Goal: Task Accomplishment & Management: Manage account settings

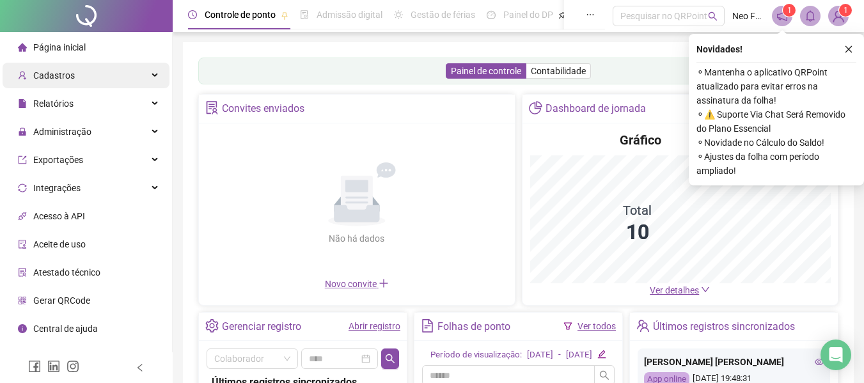
click at [93, 84] on div "Cadastros" at bounding box center [86, 76] width 167 height 26
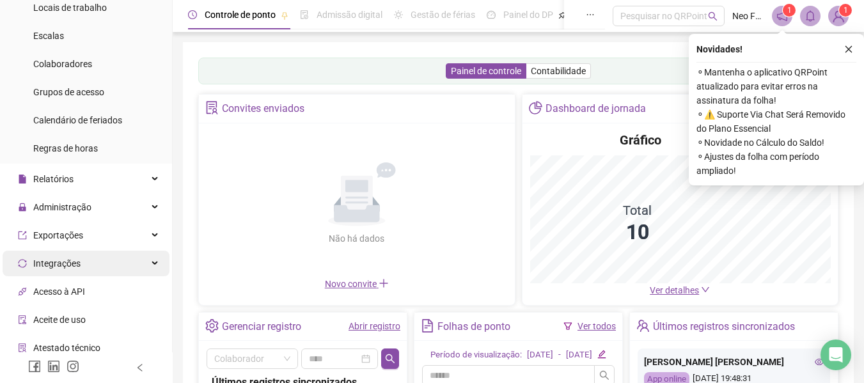
scroll to position [128, 0]
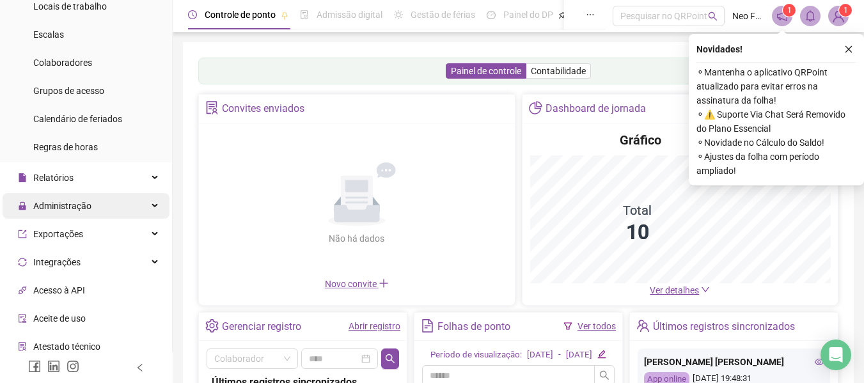
click at [111, 211] on div "Administração" at bounding box center [86, 206] width 167 height 26
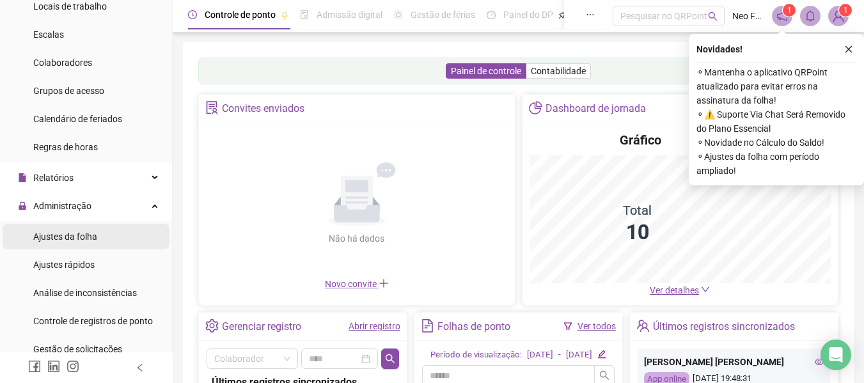
click at [102, 239] on li "Ajustes da folha" at bounding box center [86, 237] width 167 height 26
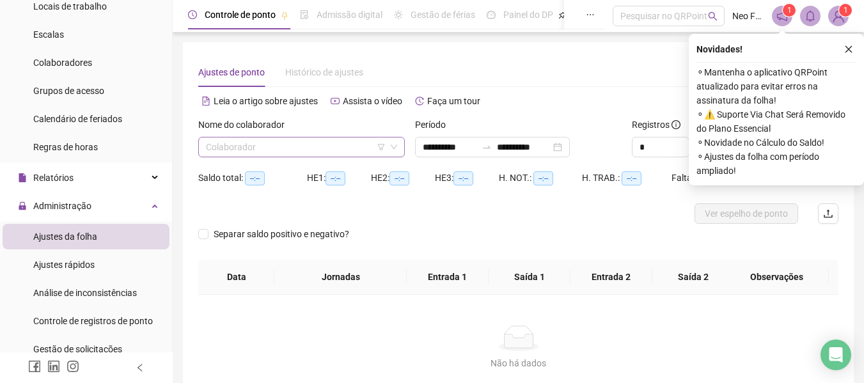
type input "**********"
click at [383, 145] on icon "filter" at bounding box center [382, 147] width 8 height 8
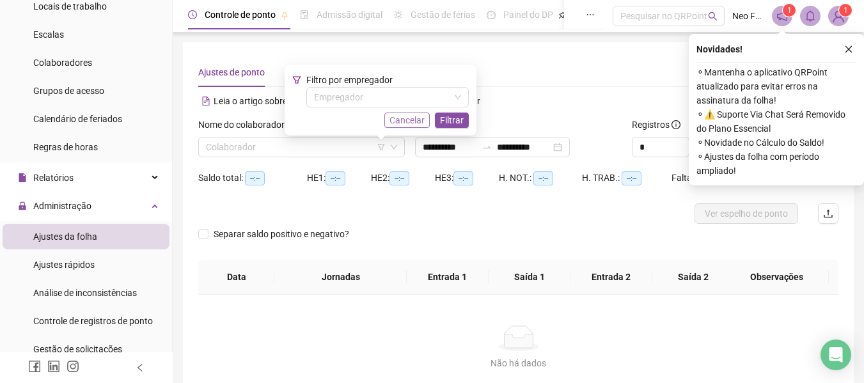
click at [420, 116] on span "Cancelar" at bounding box center [407, 120] width 35 height 14
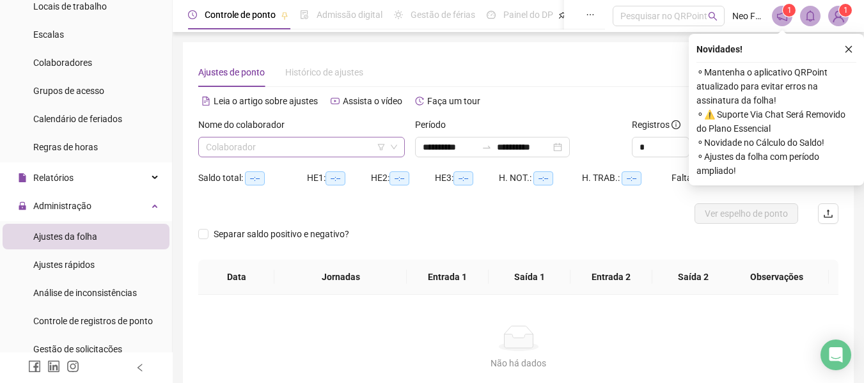
click at [394, 144] on icon "down" at bounding box center [394, 147] width 8 height 8
click at [393, 150] on icon "down" at bounding box center [394, 147] width 8 height 8
click at [388, 146] on span at bounding box center [301, 147] width 191 height 19
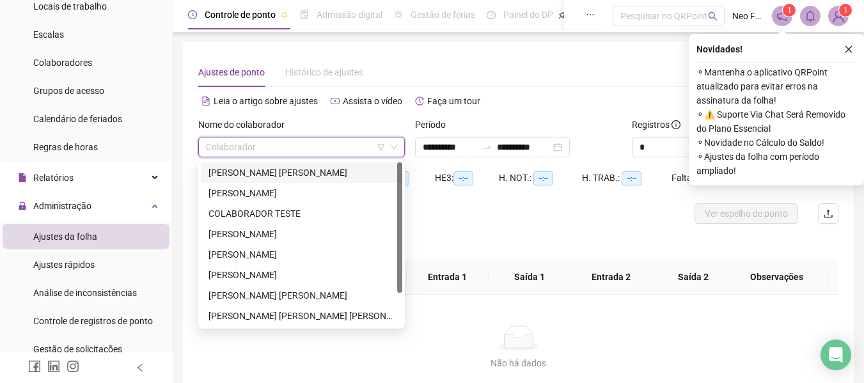
click at [309, 173] on div "[PERSON_NAME] [PERSON_NAME]" at bounding box center [302, 173] width 186 height 14
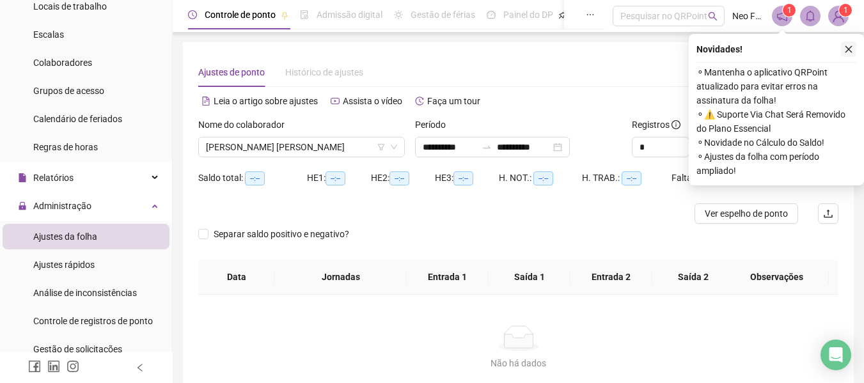
click at [851, 48] on icon "close" at bounding box center [849, 49] width 9 height 9
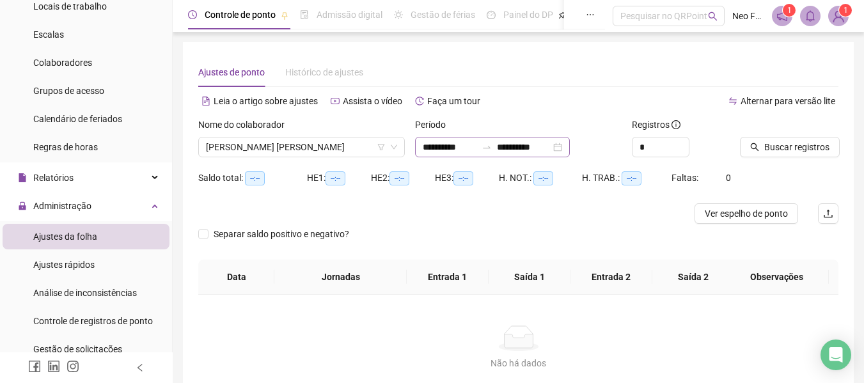
click at [570, 147] on div "**********" at bounding box center [492, 147] width 155 height 20
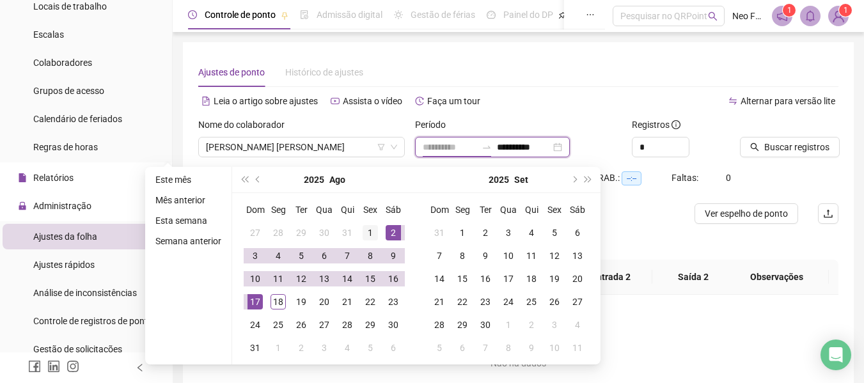
type input "**********"
click at [370, 230] on div "1" at bounding box center [370, 232] width 15 height 15
type input "**********"
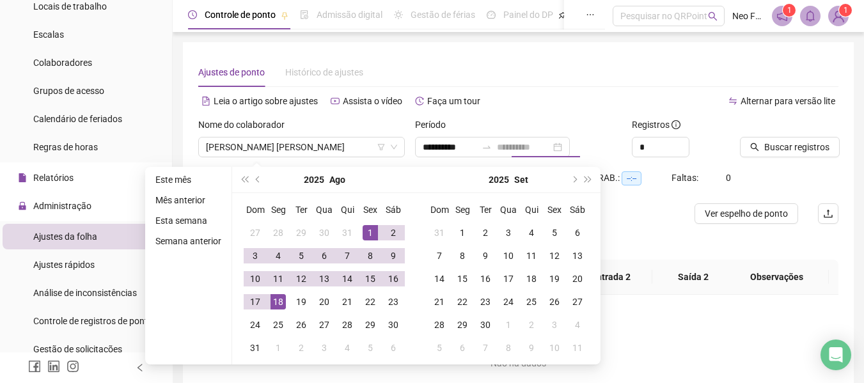
click at [272, 306] on div "18" at bounding box center [278, 301] width 15 height 15
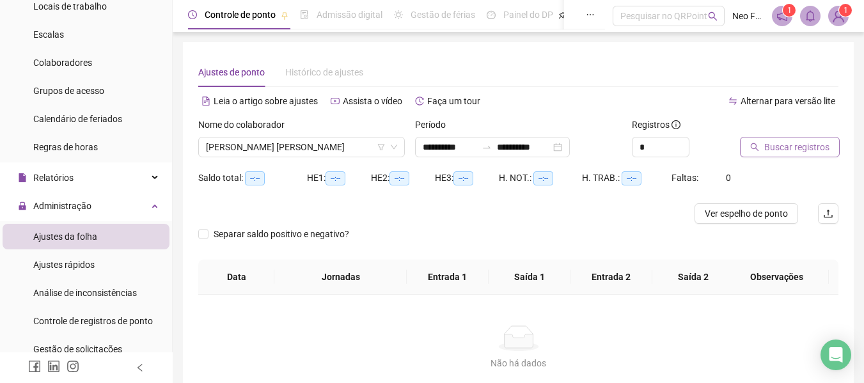
click at [779, 144] on span "Buscar registros" at bounding box center [797, 147] width 65 height 14
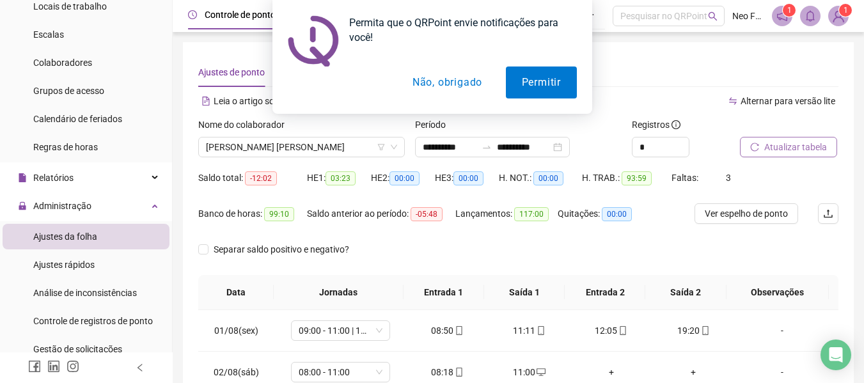
click at [472, 86] on button "Não, obrigado" at bounding box center [447, 83] width 102 height 32
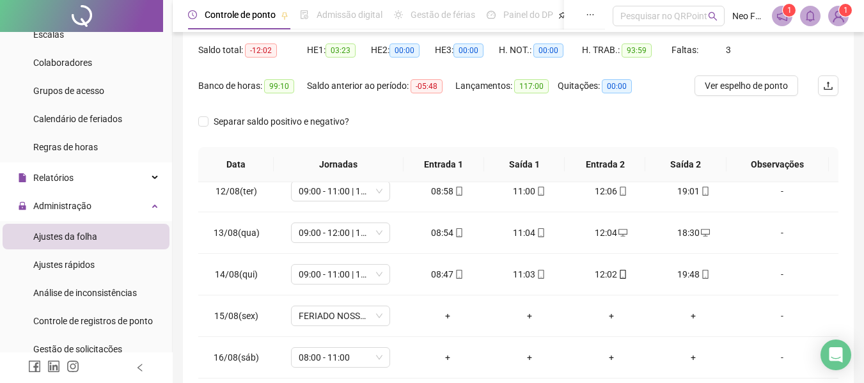
scroll to position [475, 0]
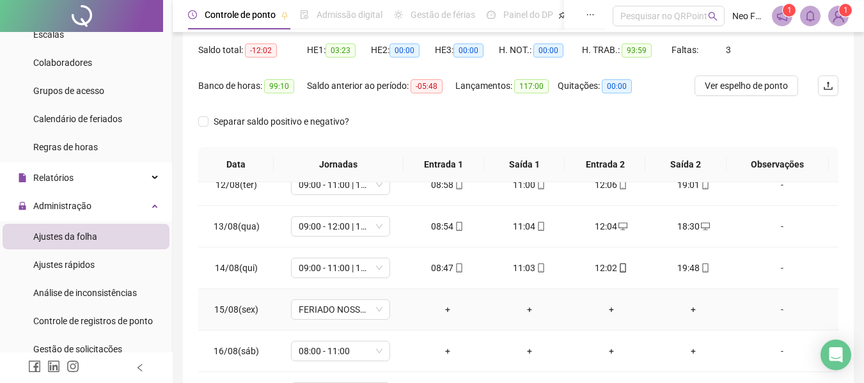
click at [443, 306] on div "+" at bounding box center [447, 310] width 61 height 14
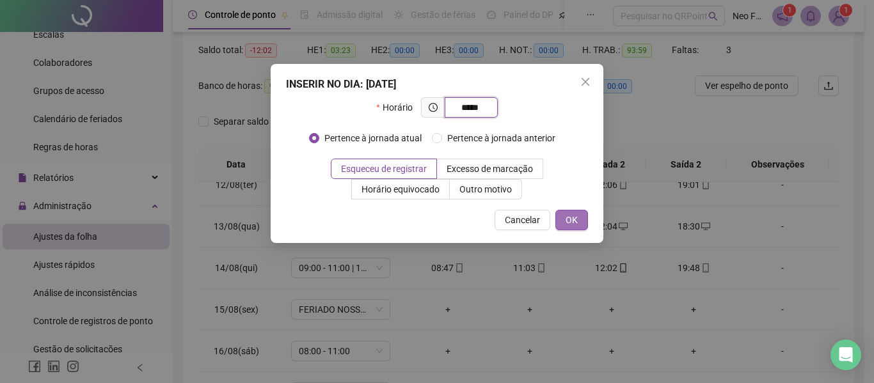
type input "*****"
drag, startPoint x: 574, startPoint y: 223, endPoint x: 554, endPoint y: 227, distance: 20.3
click at [574, 223] on span "OK" at bounding box center [572, 220] width 12 height 14
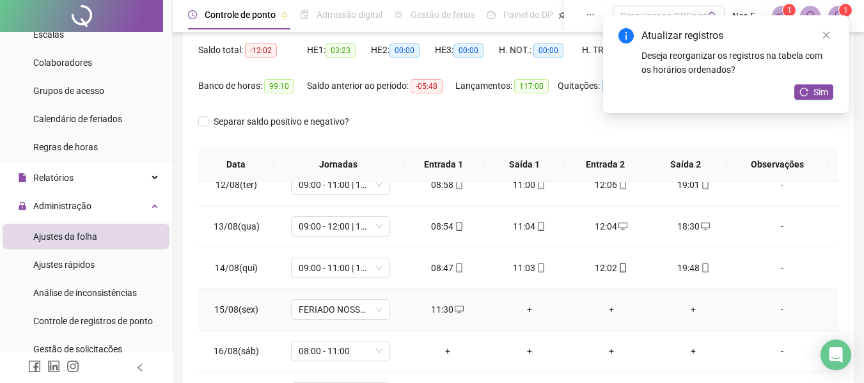
click at [531, 312] on div "+" at bounding box center [529, 310] width 61 height 14
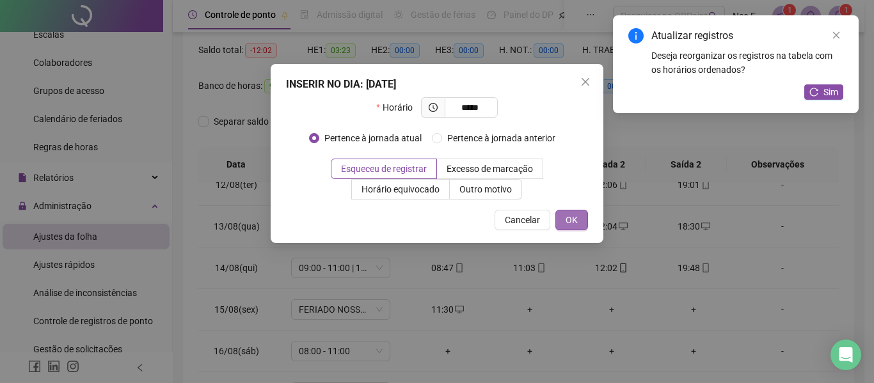
type input "*****"
click at [563, 226] on button "OK" at bounding box center [571, 220] width 33 height 20
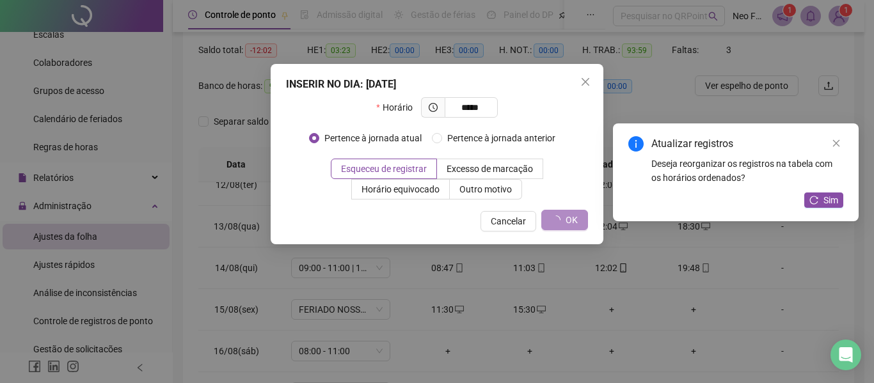
click at [859, 15] on div "Atualizar registros Deseja reorganizar os registros na tabela com os horários o…" at bounding box center [859, 15] width 0 height 0
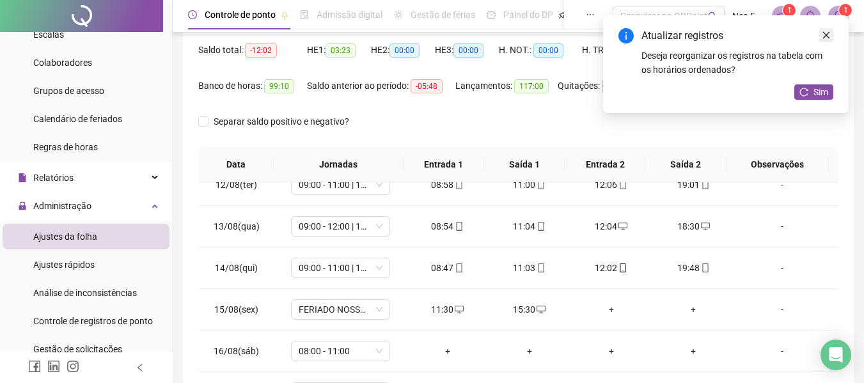
click at [827, 35] on icon "close" at bounding box center [827, 35] width 7 height 7
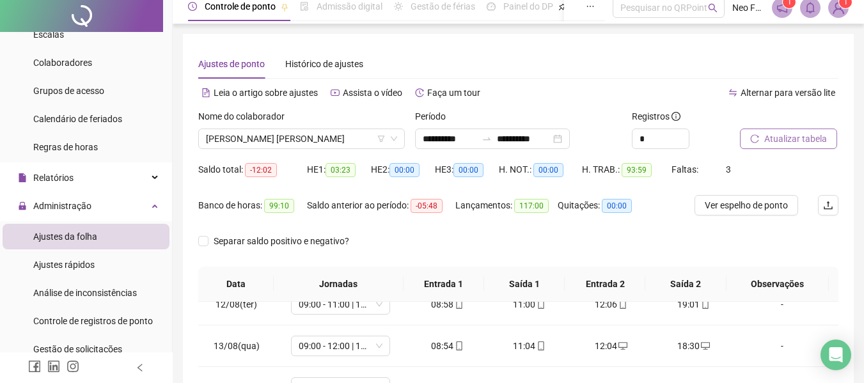
scroll to position [0, 0]
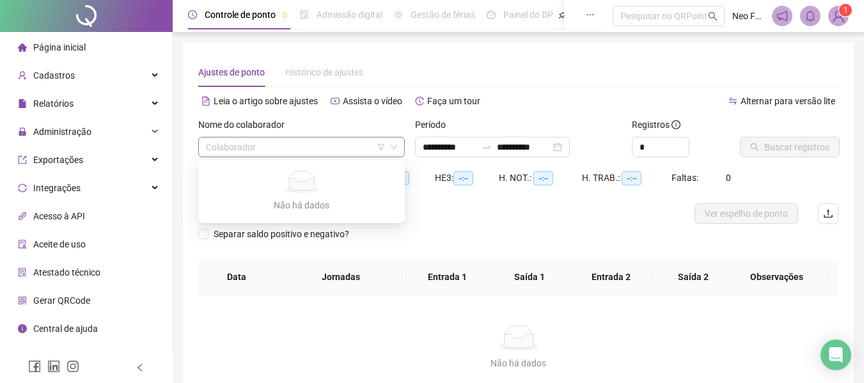
click at [392, 143] on span at bounding box center [301, 147] width 191 height 19
type input "**********"
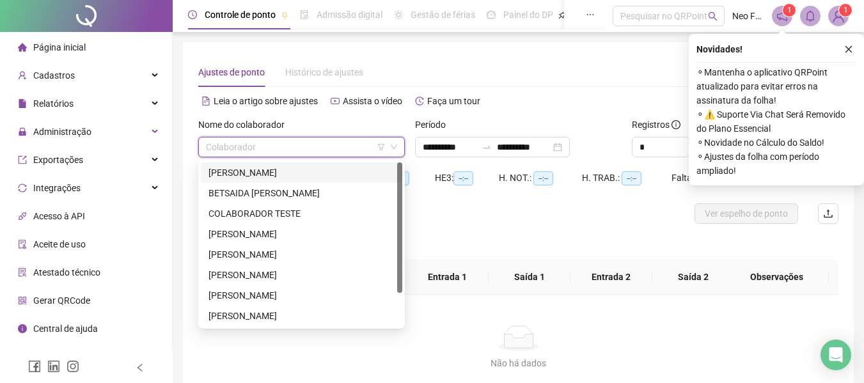
click at [344, 173] on div "[PERSON_NAME] [PERSON_NAME]" at bounding box center [302, 173] width 186 height 14
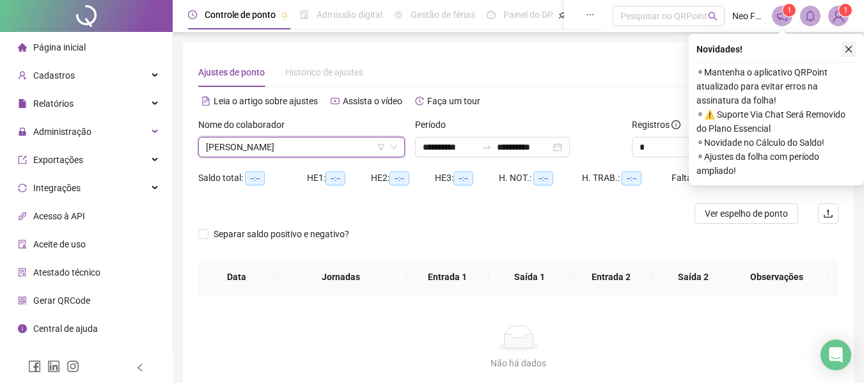
click at [843, 49] on button "button" at bounding box center [848, 49] width 15 height 15
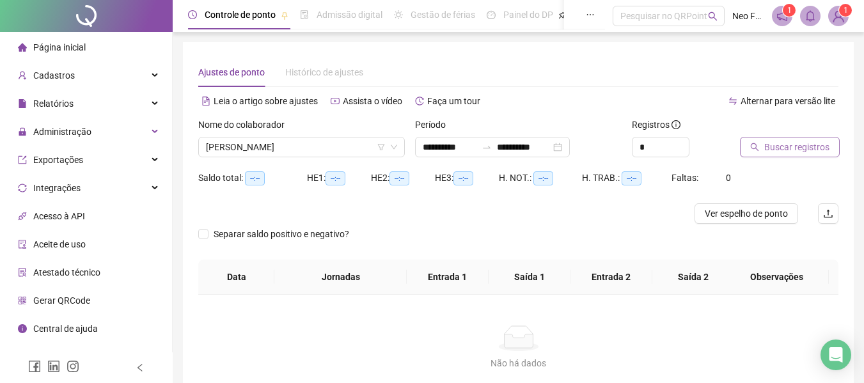
click at [754, 145] on icon "search" at bounding box center [755, 147] width 9 height 9
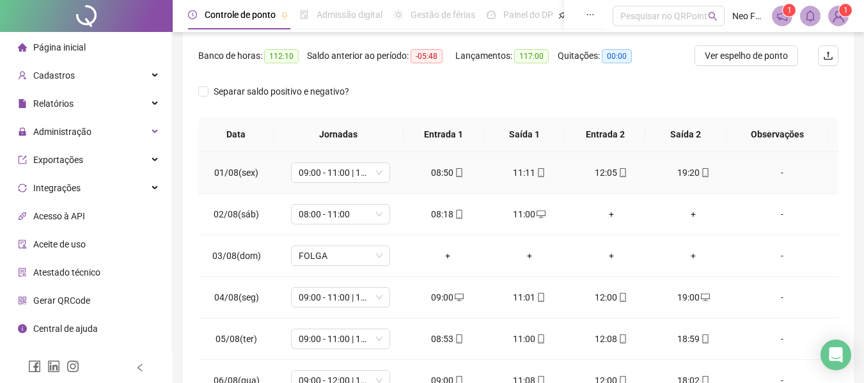
scroll to position [192, 0]
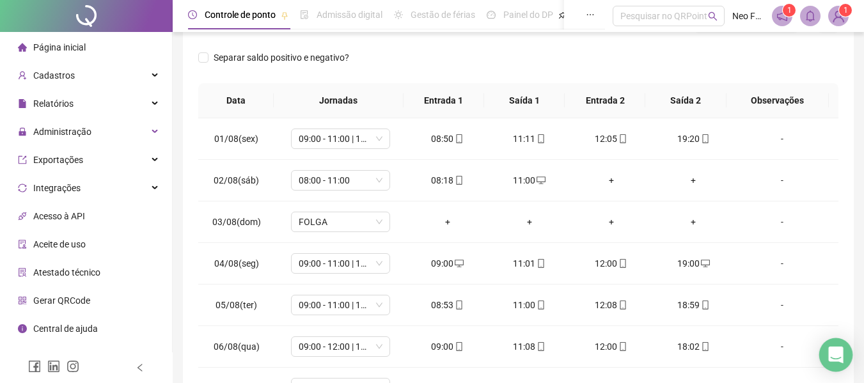
click at [836, 351] on icon "Open Intercom Messenger" at bounding box center [836, 355] width 15 height 17
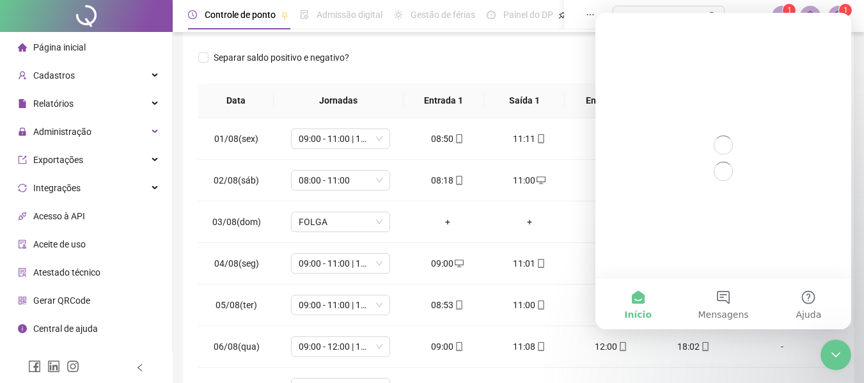
scroll to position [0, 0]
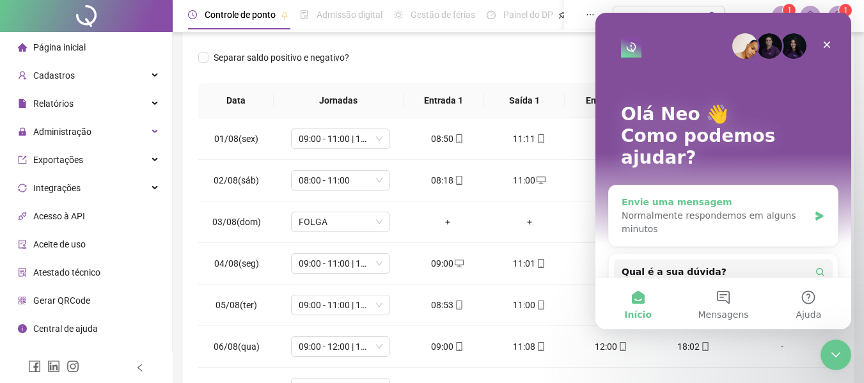
click at [708, 209] on div "Normalmente respondemos em alguns minutos" at bounding box center [715, 222] width 187 height 27
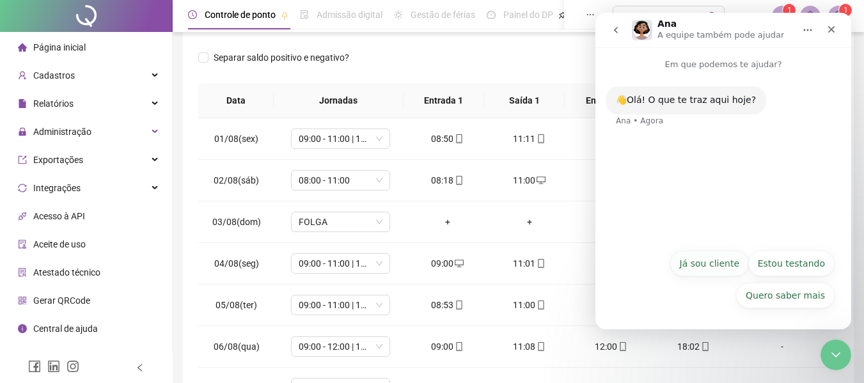
click at [719, 257] on button "Já sou cliente" at bounding box center [710, 264] width 79 height 26
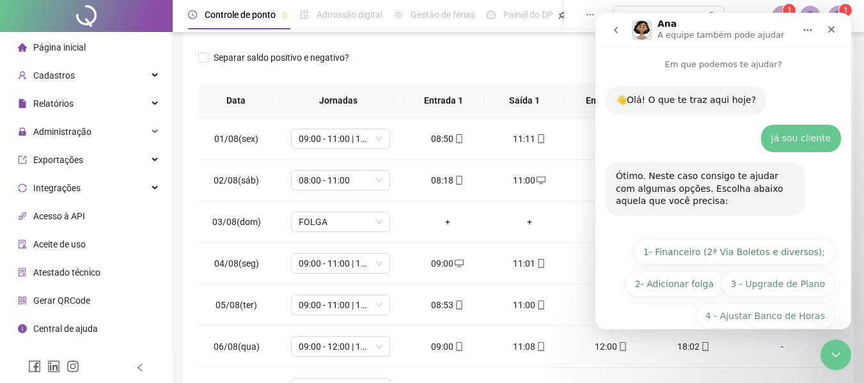
scroll to position [52, 0]
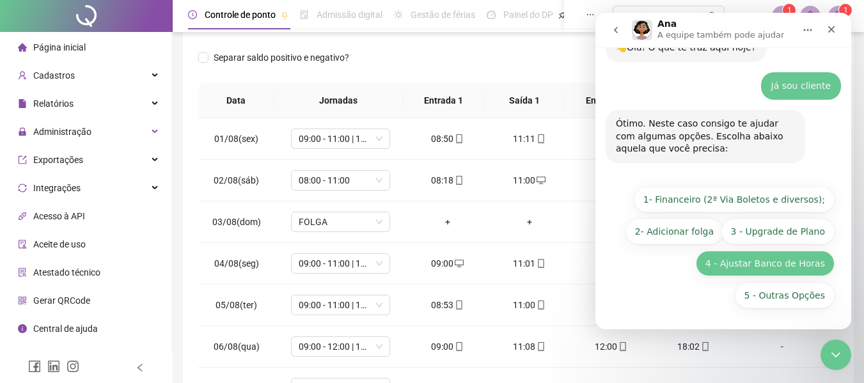
click at [768, 261] on button "4 - Ajustar Banco de Horas" at bounding box center [765, 264] width 139 height 26
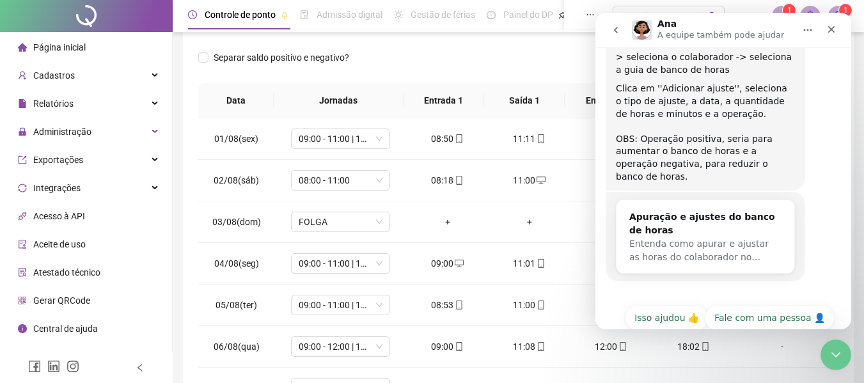
scroll to position [244, 0]
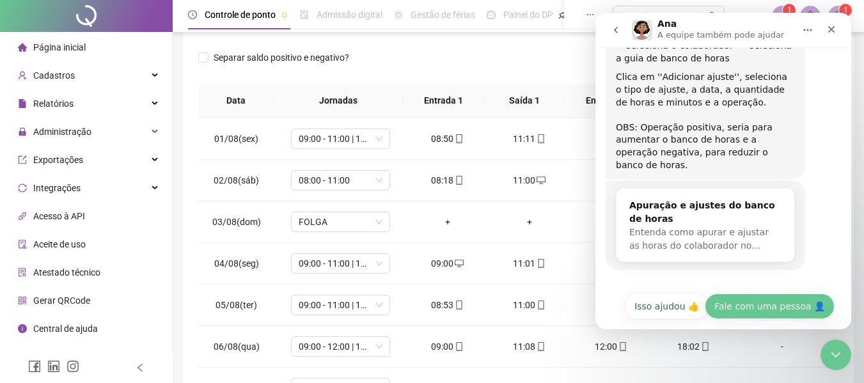
click at [751, 294] on button "Fale com uma pessoa 👤" at bounding box center [770, 307] width 130 height 26
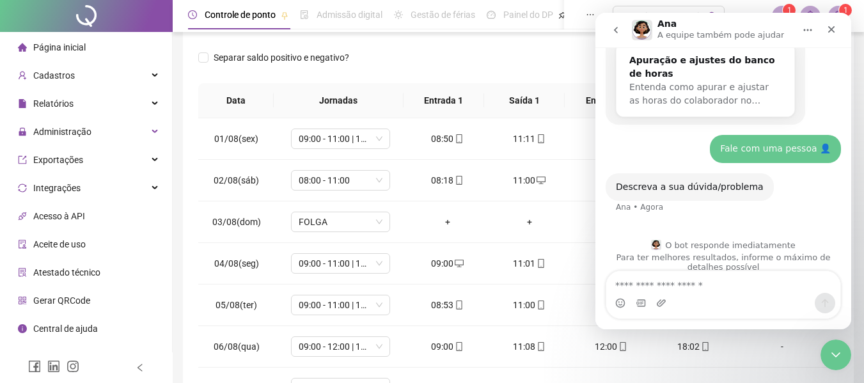
scroll to position [392, 0]
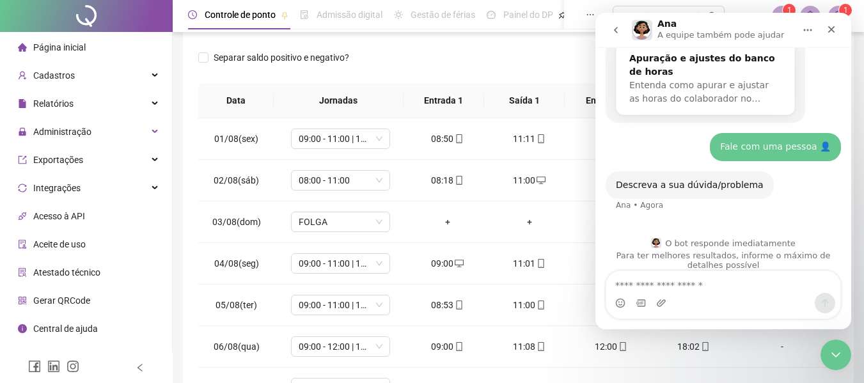
click at [751, 291] on textarea "Envie uma mensagem..." at bounding box center [724, 282] width 234 height 22
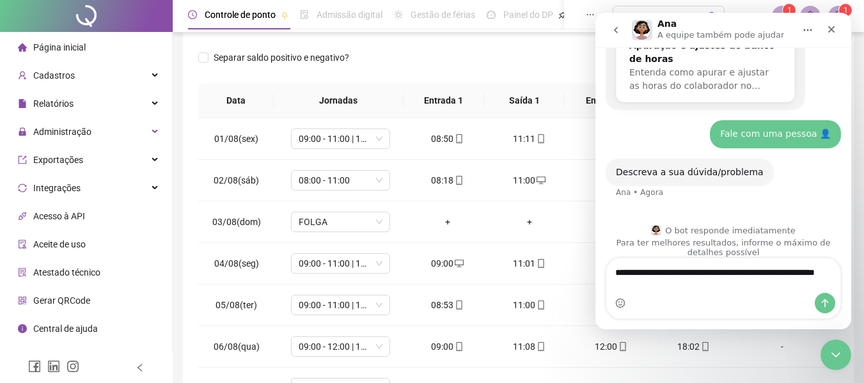
type textarea "**********"
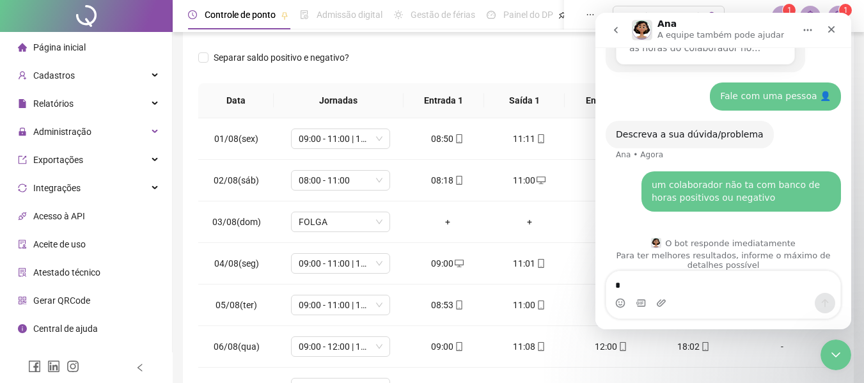
scroll to position [426, 0]
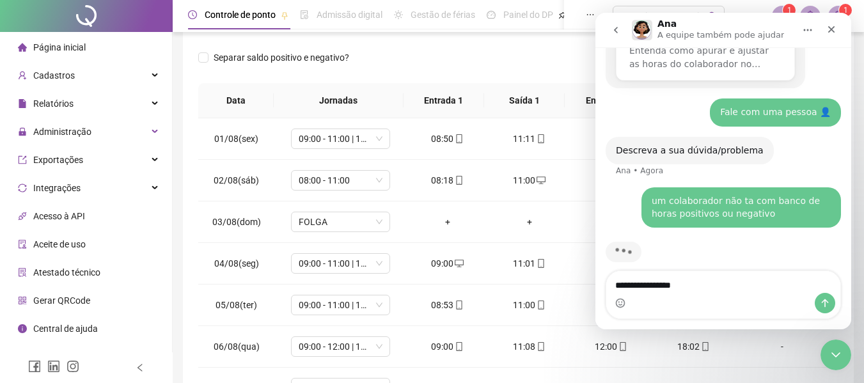
type textarea "**********"
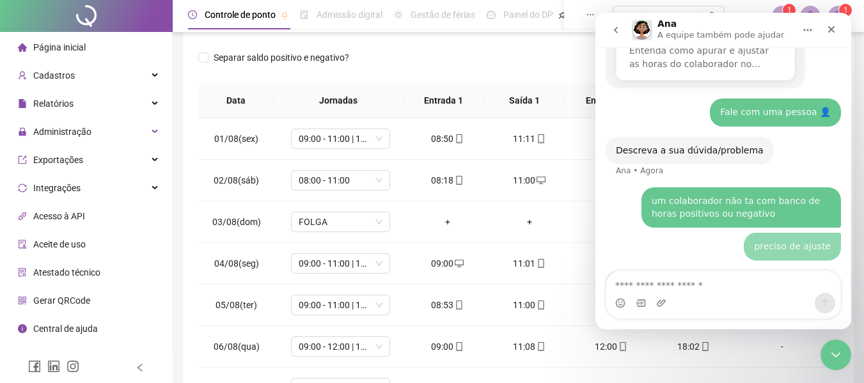
scroll to position [455, 0]
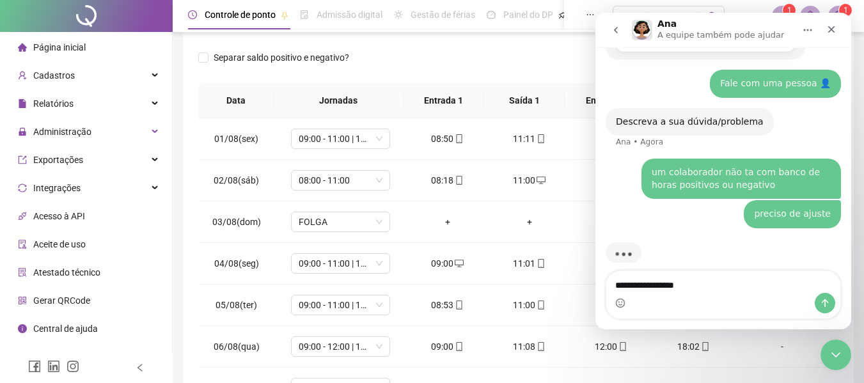
type textarea "**********"
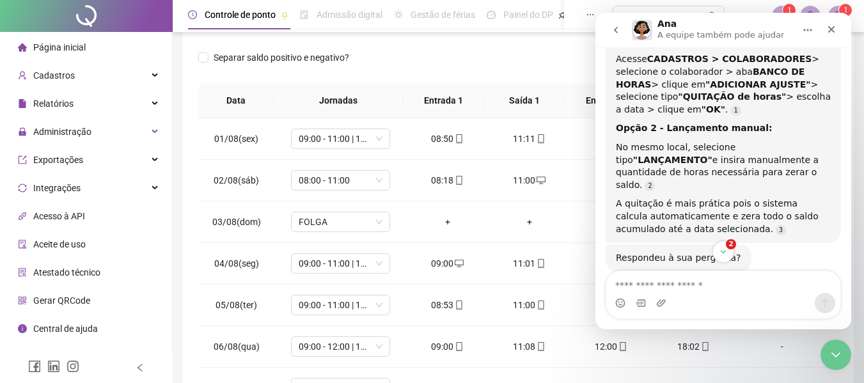
scroll to position [739, 0]
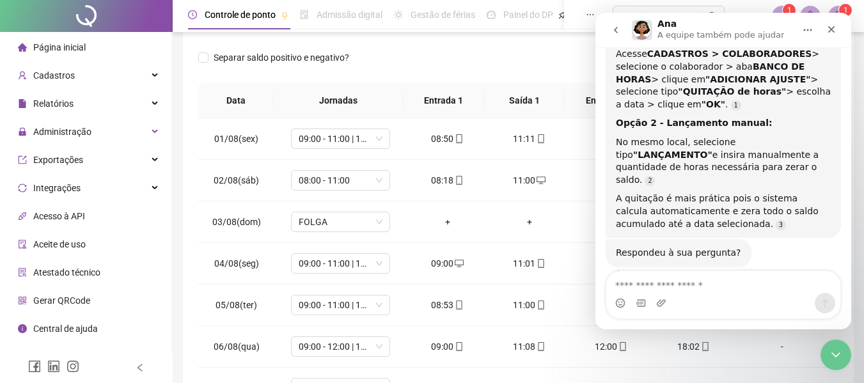
click at [707, 278] on textarea "Envie uma mensagem..." at bounding box center [724, 282] width 234 height 22
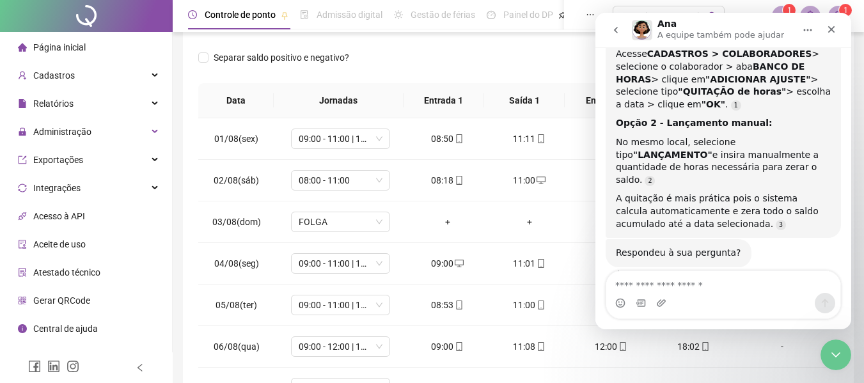
click at [707, 278] on textarea "Envie uma mensagem..." at bounding box center [724, 282] width 234 height 22
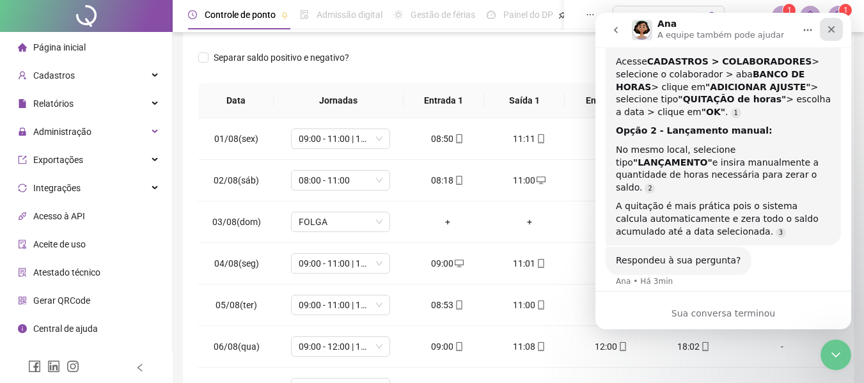
click at [829, 29] on icon "Fechar" at bounding box center [832, 29] width 10 height 10
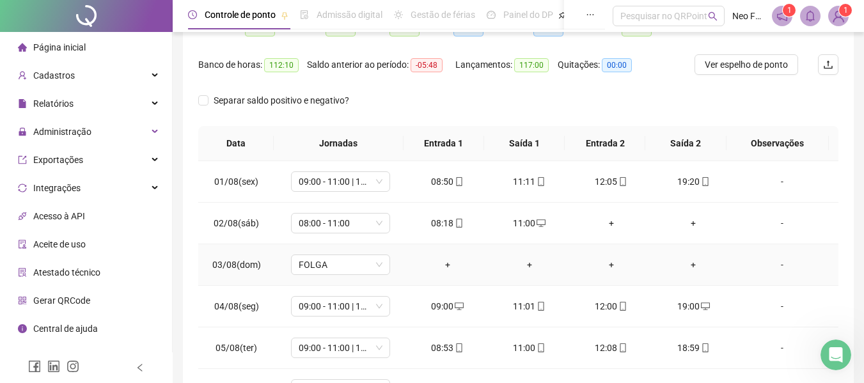
scroll to position [0, 0]
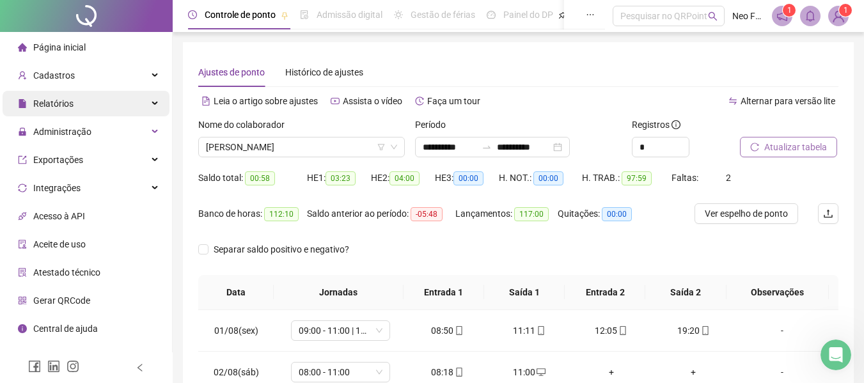
click at [77, 108] on div "Relatórios" at bounding box center [86, 104] width 167 height 26
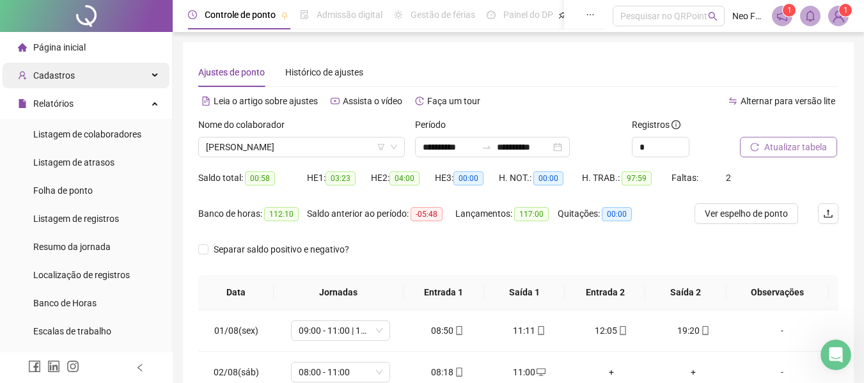
click at [92, 83] on div "Cadastros" at bounding box center [86, 76] width 167 height 26
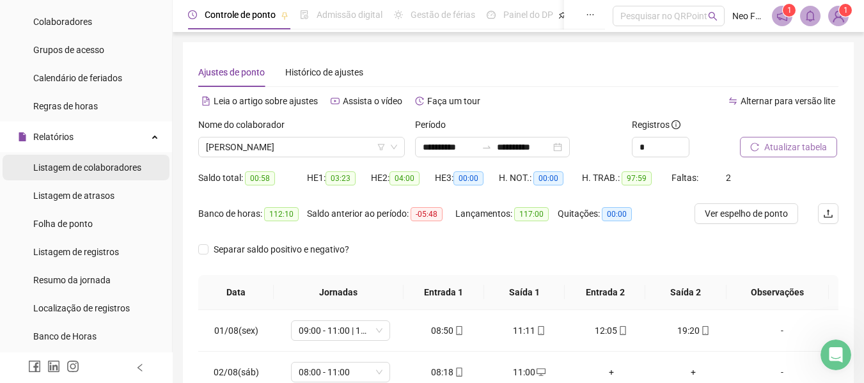
scroll to position [192, 0]
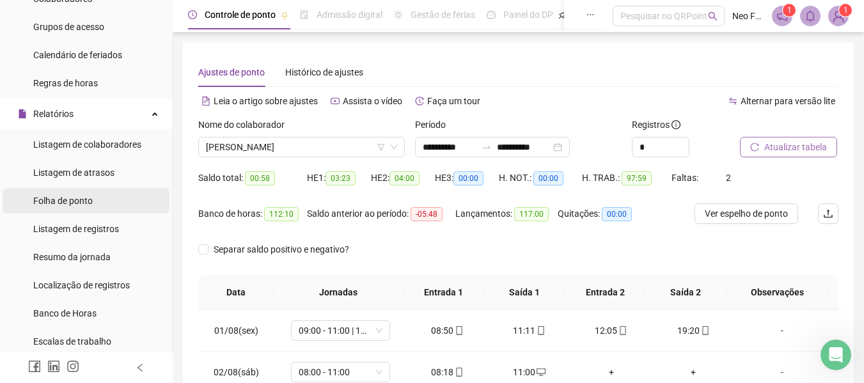
click at [85, 200] on span "Folha de ponto" at bounding box center [63, 201] width 60 height 10
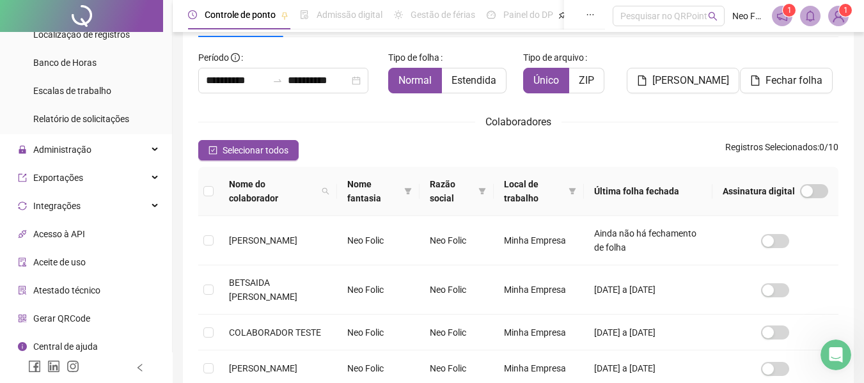
scroll to position [448, 0]
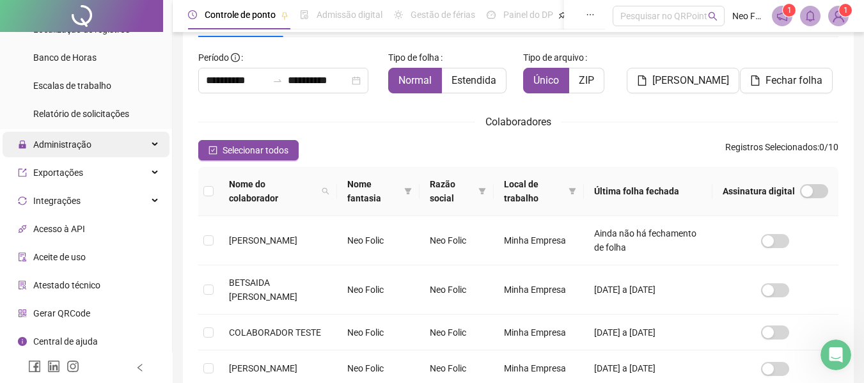
click at [68, 142] on span "Administração" at bounding box center [62, 144] width 58 height 10
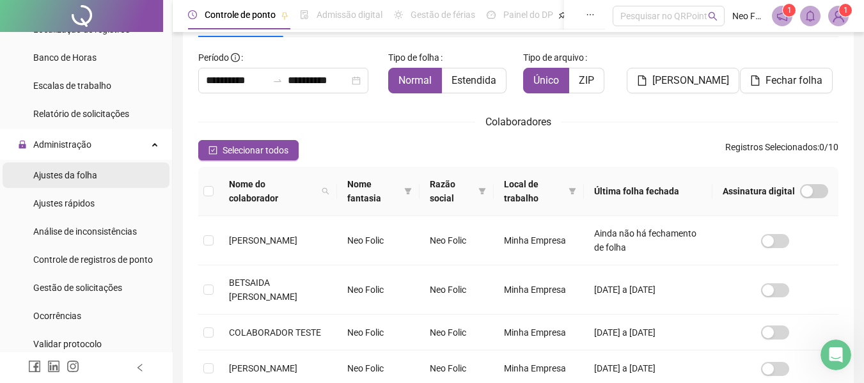
click at [75, 185] on div "Ajustes da folha" at bounding box center [65, 176] width 64 height 26
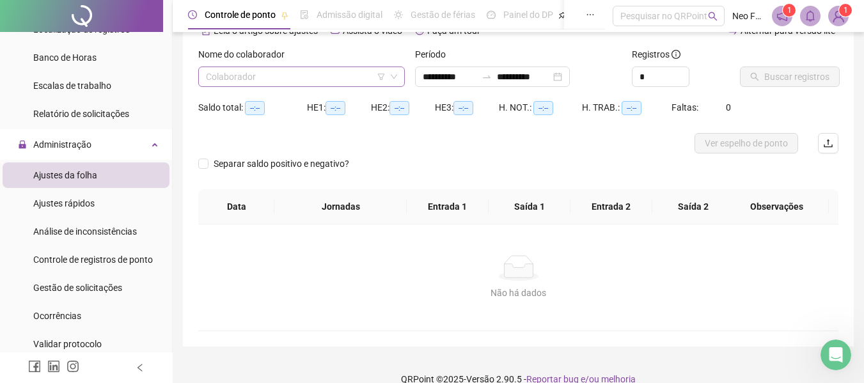
click at [397, 81] on span at bounding box center [301, 76] width 191 height 19
type input "**********"
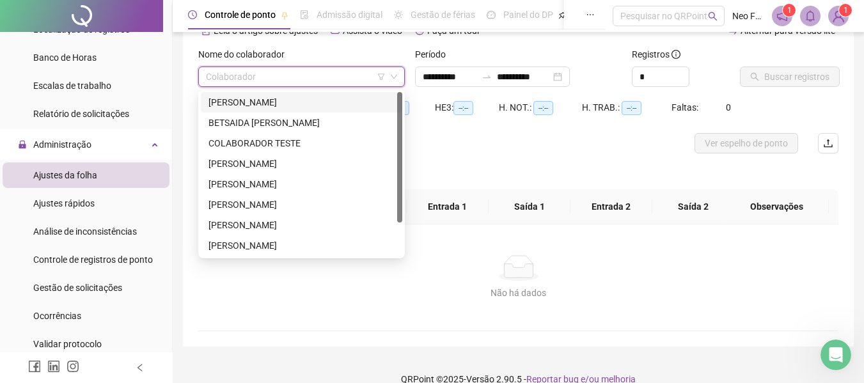
click at [350, 103] on div "[PERSON_NAME] [PERSON_NAME]" at bounding box center [302, 102] width 186 height 14
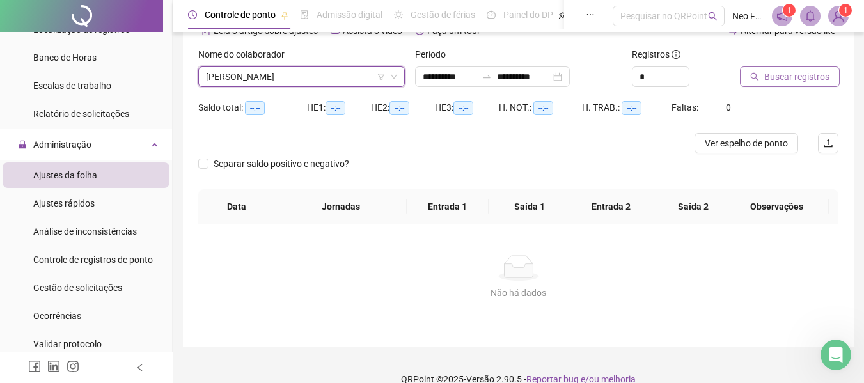
click at [763, 86] on button "Buscar registros" at bounding box center [790, 77] width 100 height 20
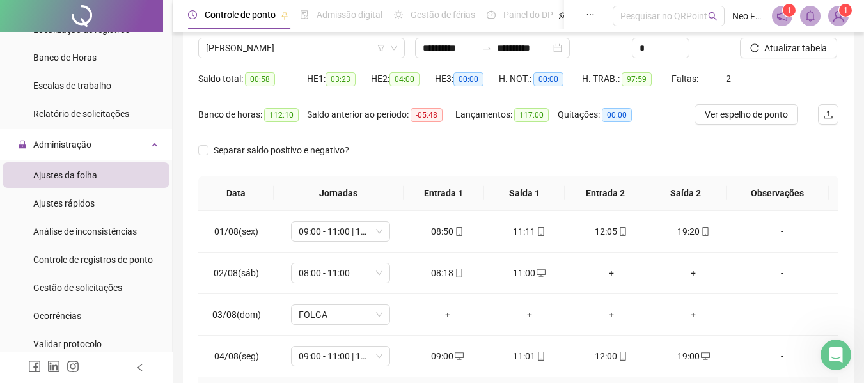
scroll to position [15, 0]
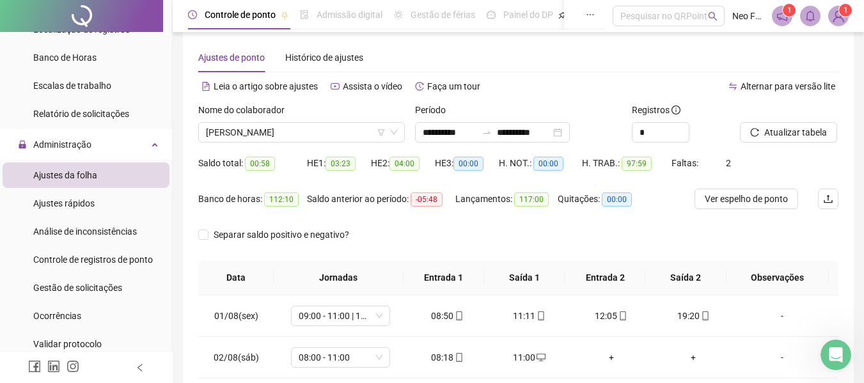
click at [442, 223] on div "Saldo anterior ao período: -05:48" at bounding box center [381, 207] width 148 height 36
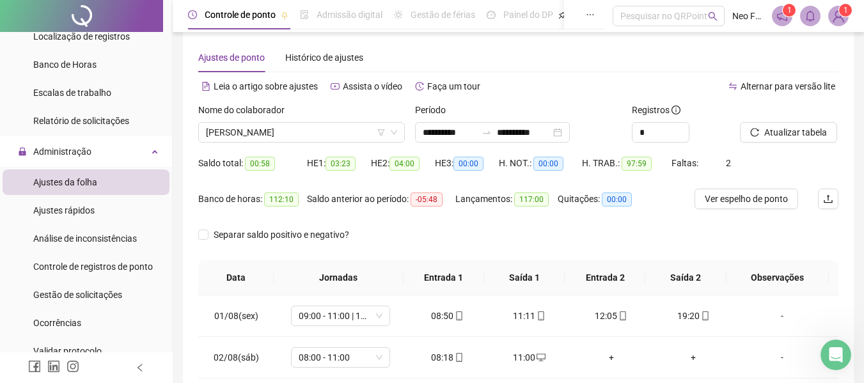
scroll to position [424, 0]
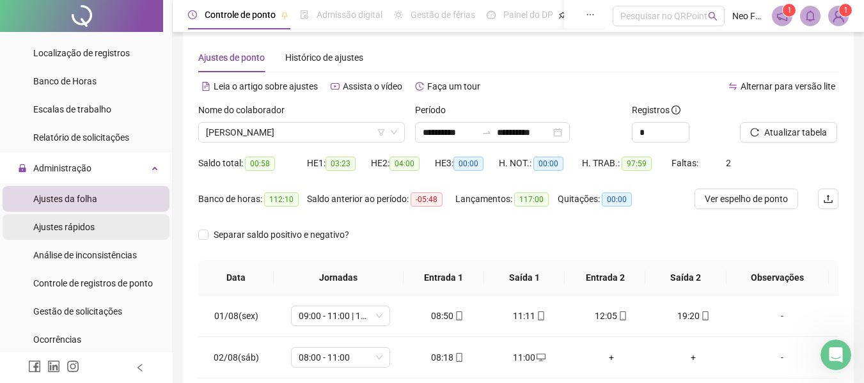
click at [98, 219] on li "Ajustes rápidos" at bounding box center [86, 227] width 167 height 26
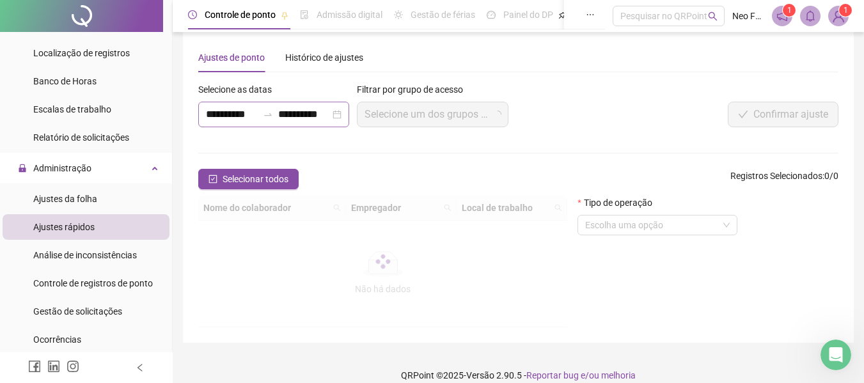
click at [337, 113] on div "**********" at bounding box center [273, 115] width 151 height 26
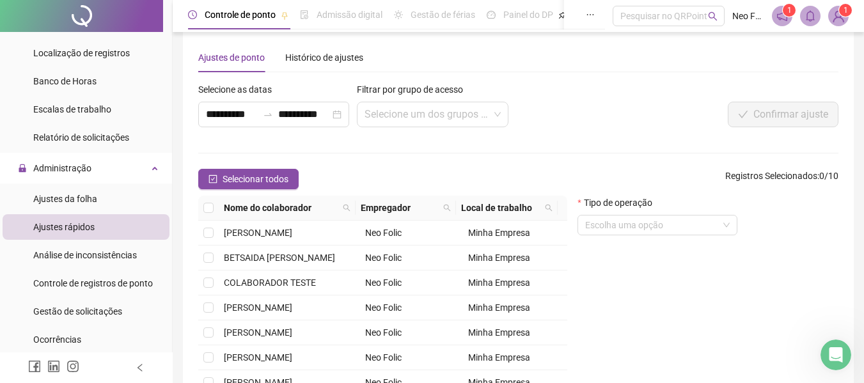
click at [537, 93] on div "**********" at bounding box center [385, 110] width 381 height 55
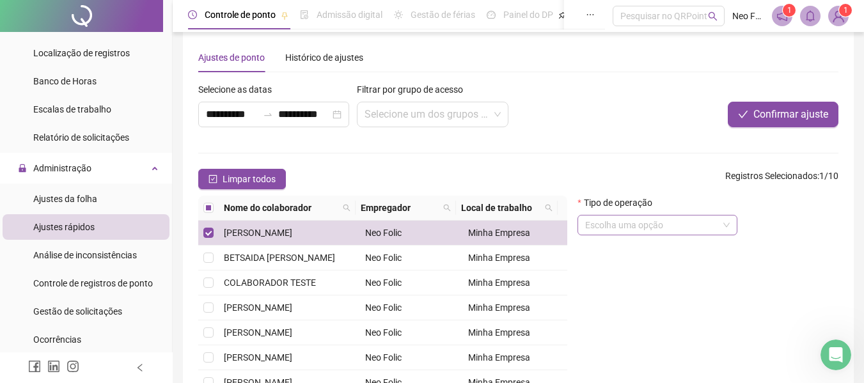
click at [654, 228] on input "search" at bounding box center [651, 225] width 133 height 19
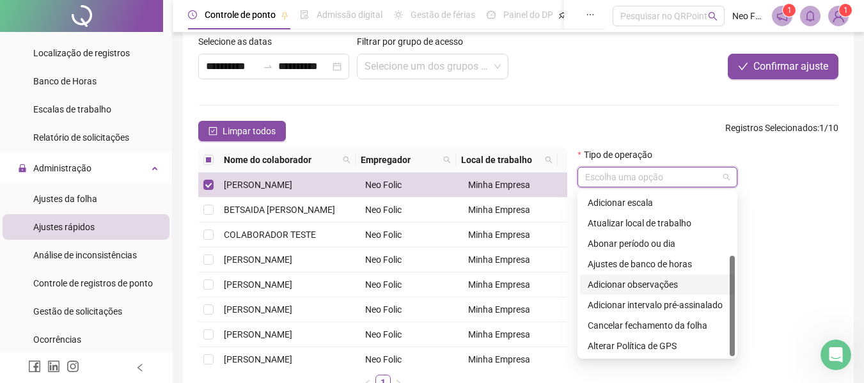
scroll to position [79, 0]
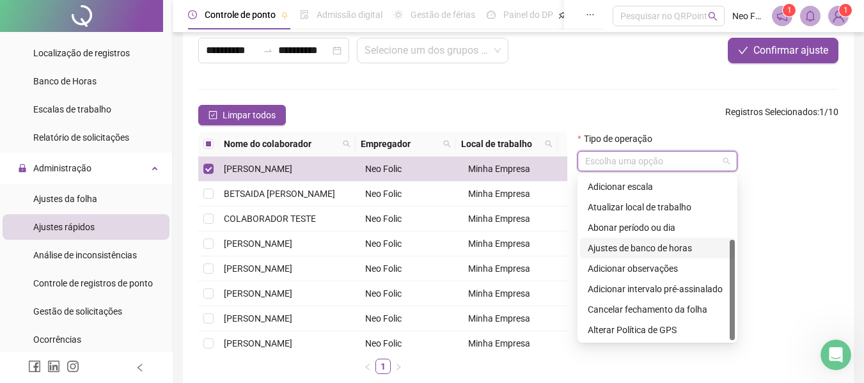
click at [674, 244] on div "Ajustes de banco de horas" at bounding box center [657, 248] width 139 height 14
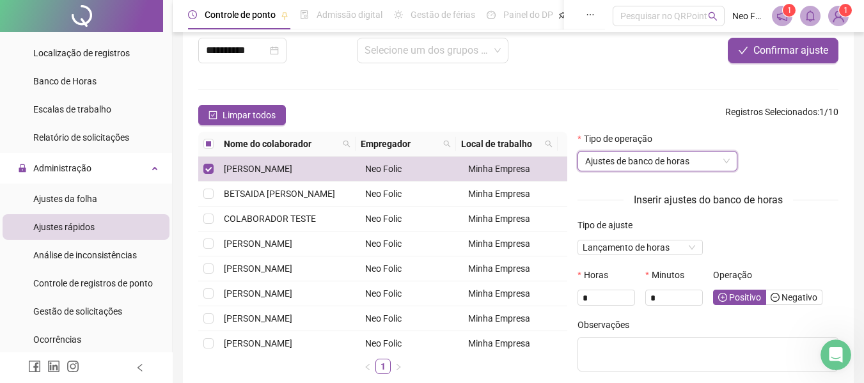
click at [792, 175] on div "Tipo de operação Ajustes de banco de horas Ajustes de banco de horas" at bounding box center [708, 157] width 261 height 50
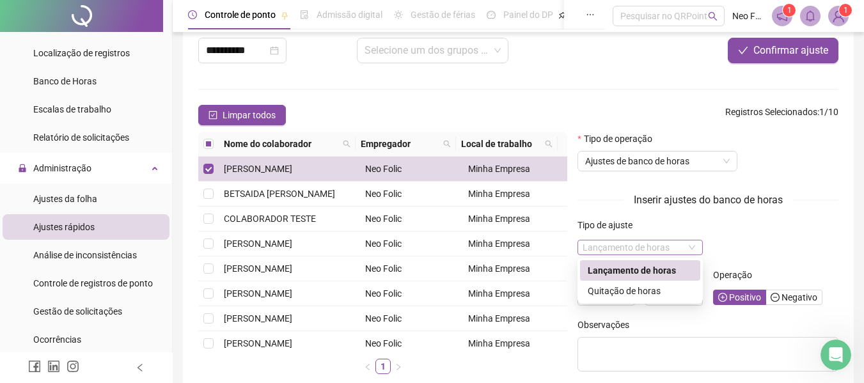
click at [684, 246] on span "Lançamento de horas" at bounding box center [640, 248] width 115 height 14
click at [649, 291] on div "Quitação de horas" at bounding box center [640, 291] width 105 height 14
type input "**********"
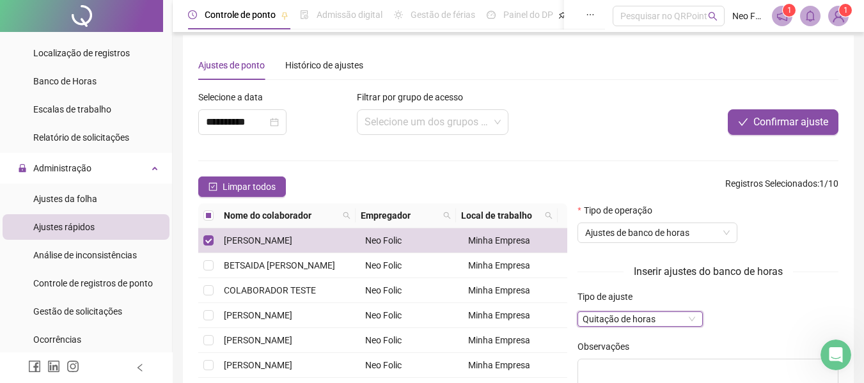
scroll to position [0, 0]
